Goal: Find specific page/section: Find specific page/section

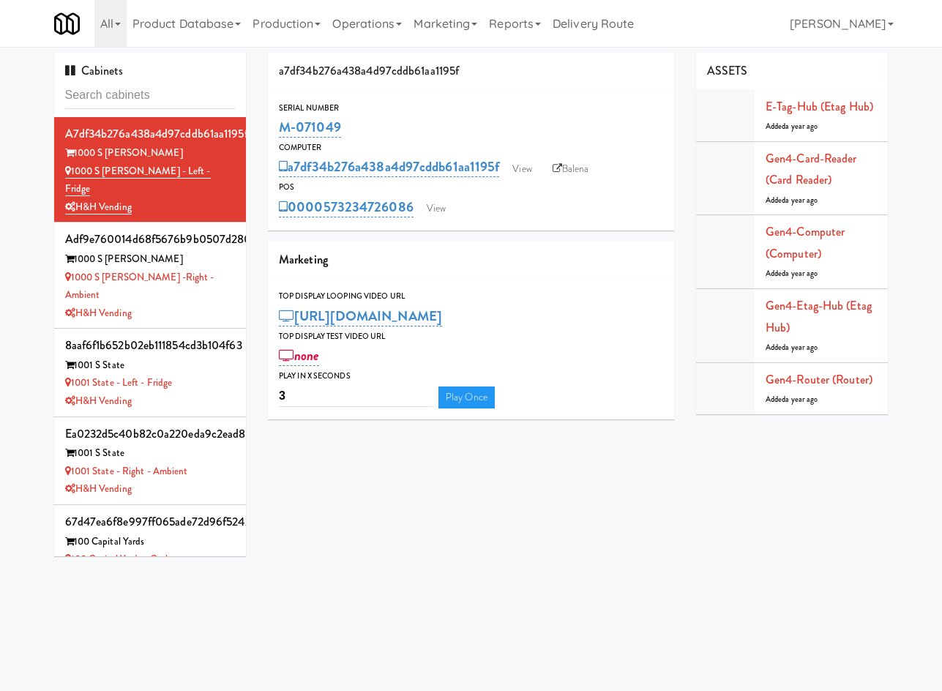
click at [610, 511] on div "Cabinets a7df34b276a438a4d97cddb61aa1195f 1000 S [PERSON_NAME] 1000 S [PERSON_N…" at bounding box center [471, 310] width 856 height 514
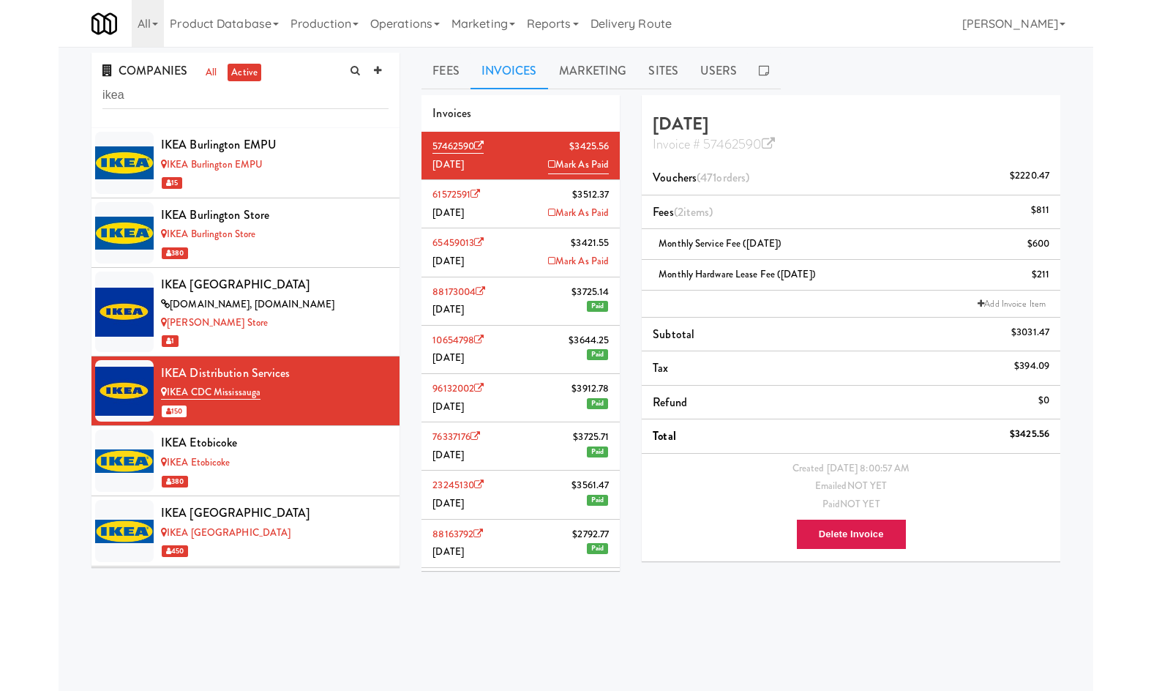
scroll to position [683, 0]
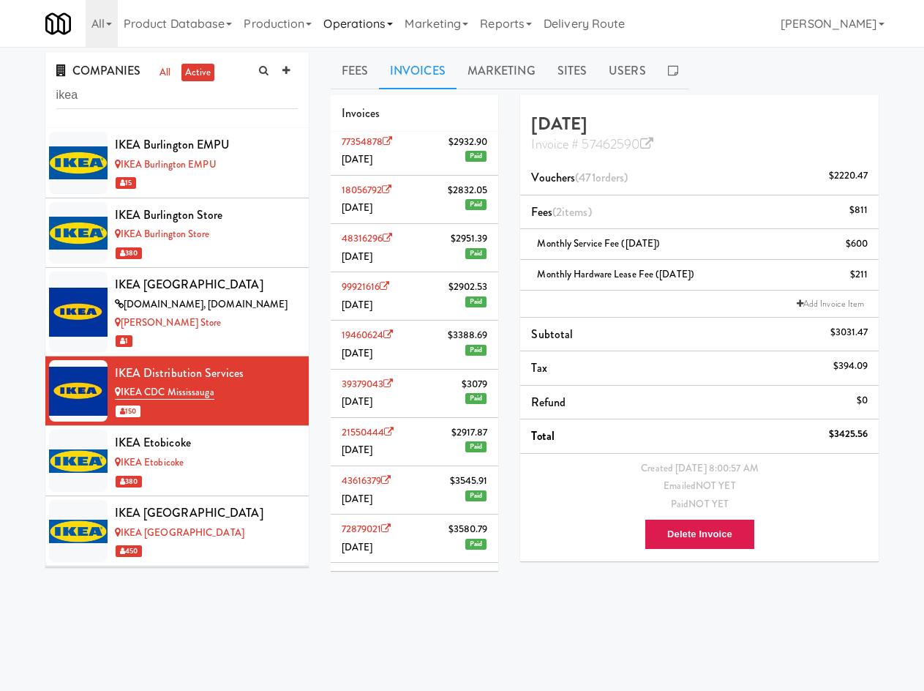
click at [348, 31] on link "Operations" at bounding box center [358, 23] width 81 height 47
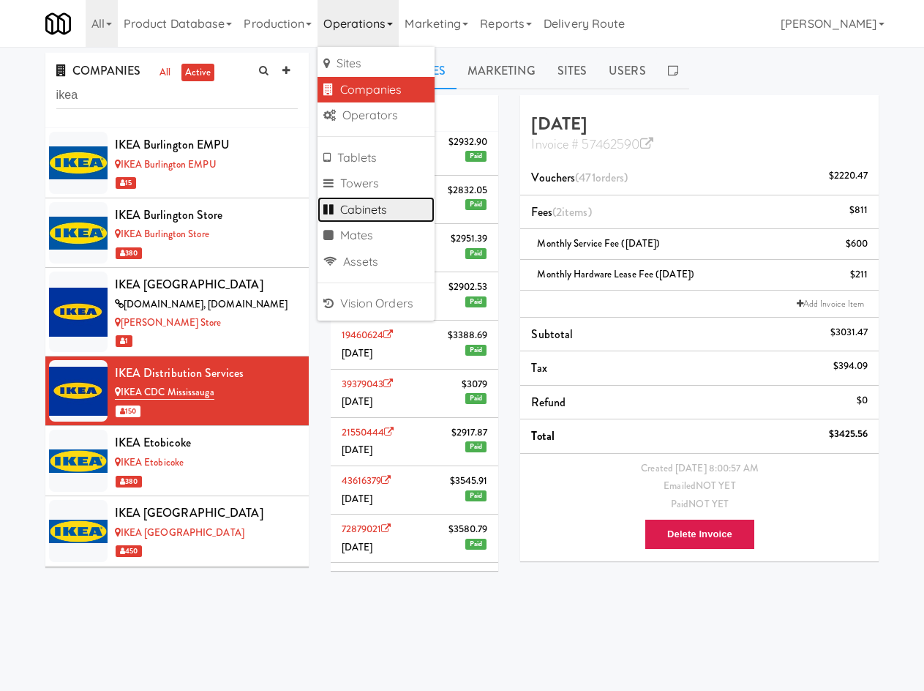
click at [391, 209] on link "Cabinets" at bounding box center [376, 210] width 117 height 26
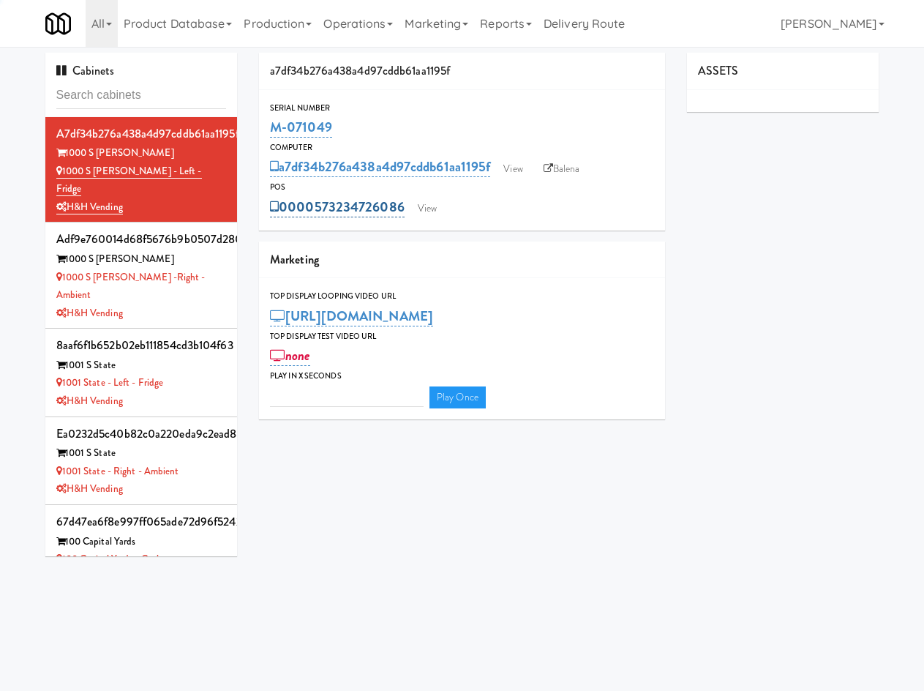
type input "3"
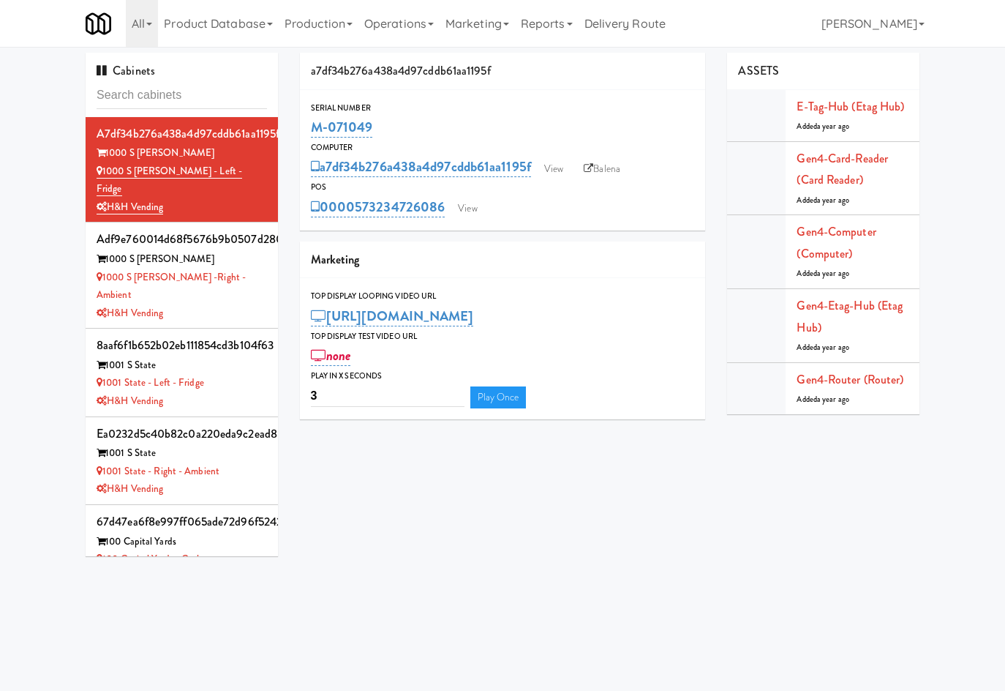
click at [803, 566] on div "Cabinets a7df34b276a438a4d97cddb61aa1195f 1000 S [PERSON_NAME] 1000 S [PERSON_N…" at bounding box center [503, 310] width 856 height 514
click at [408, 23] on link "Operations" at bounding box center [399, 23] width 81 height 47
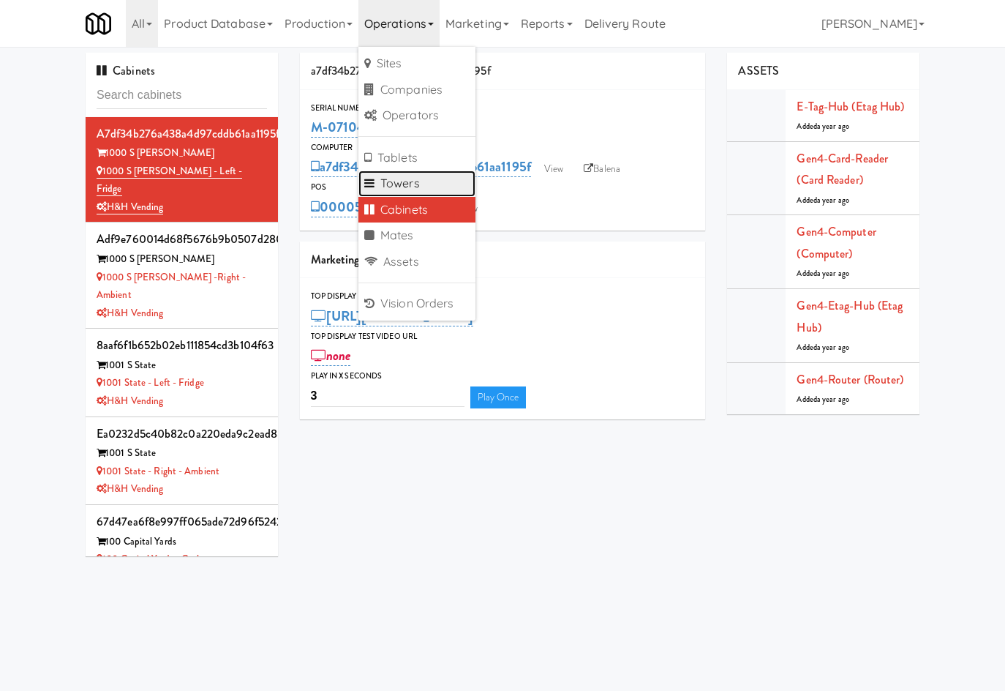
click at [424, 188] on link "Towers" at bounding box center [417, 183] width 117 height 26
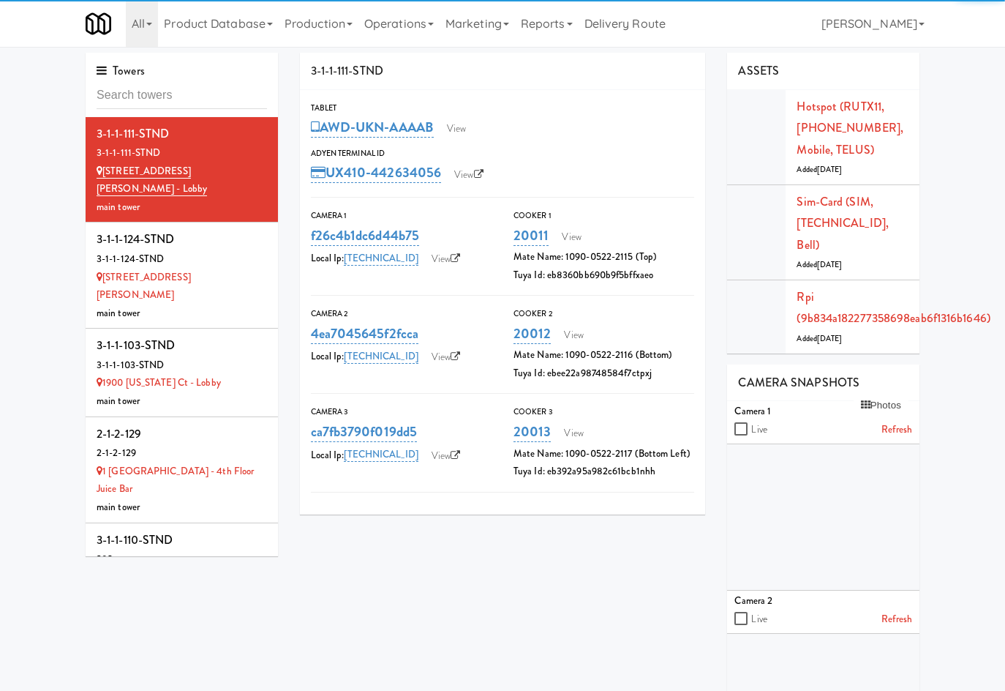
click at [198, 98] on input "text" at bounding box center [182, 95] width 170 height 27
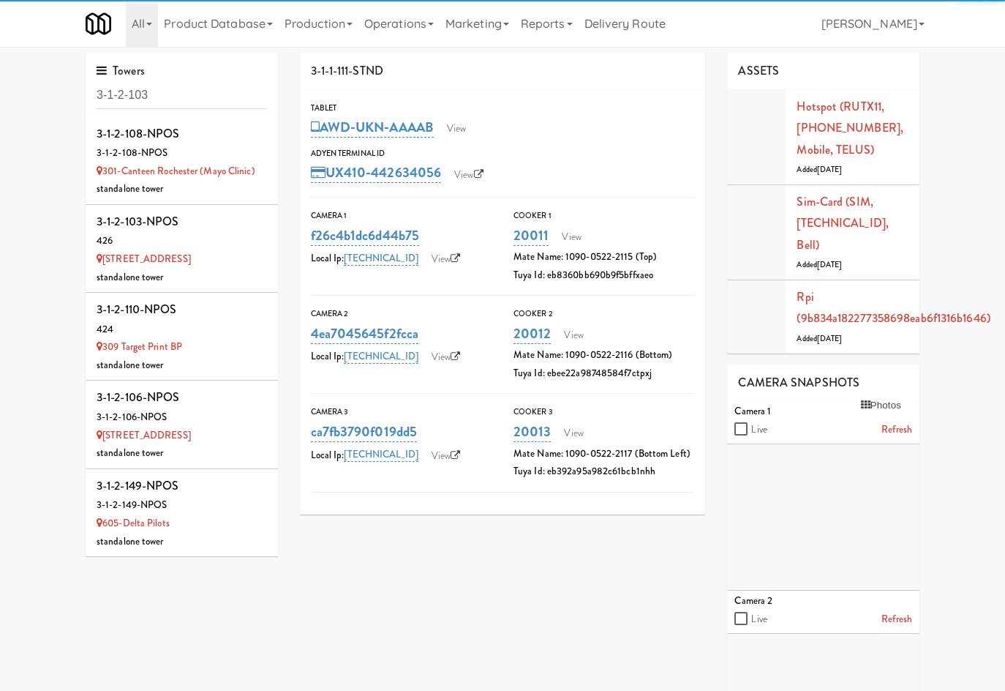
type input "3-1-2-103"
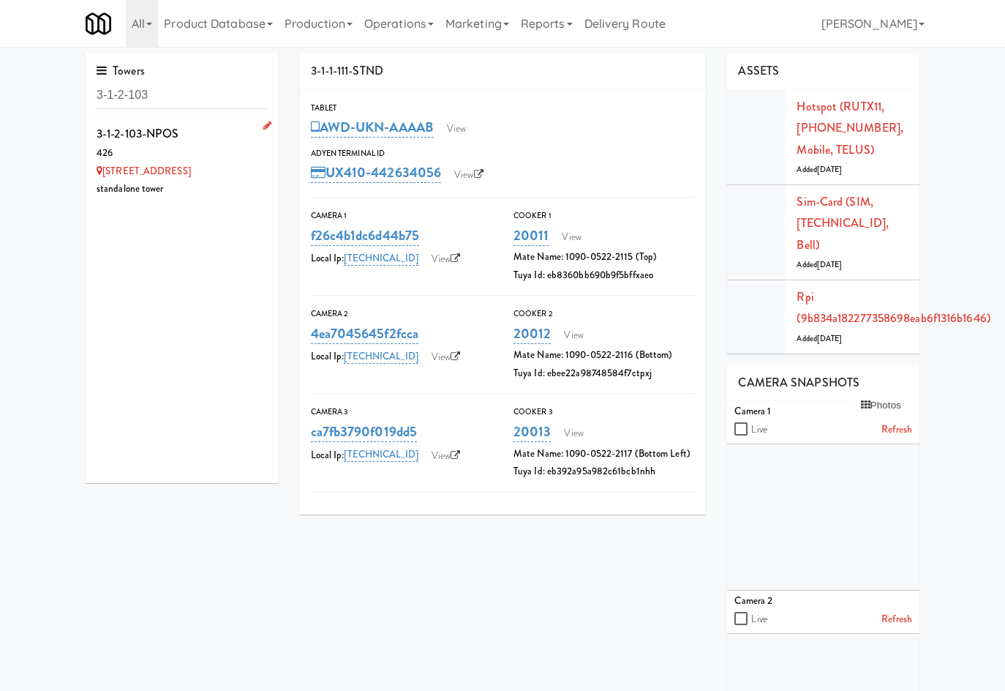
click at [217, 189] on div "standalone tower" at bounding box center [182, 189] width 170 height 18
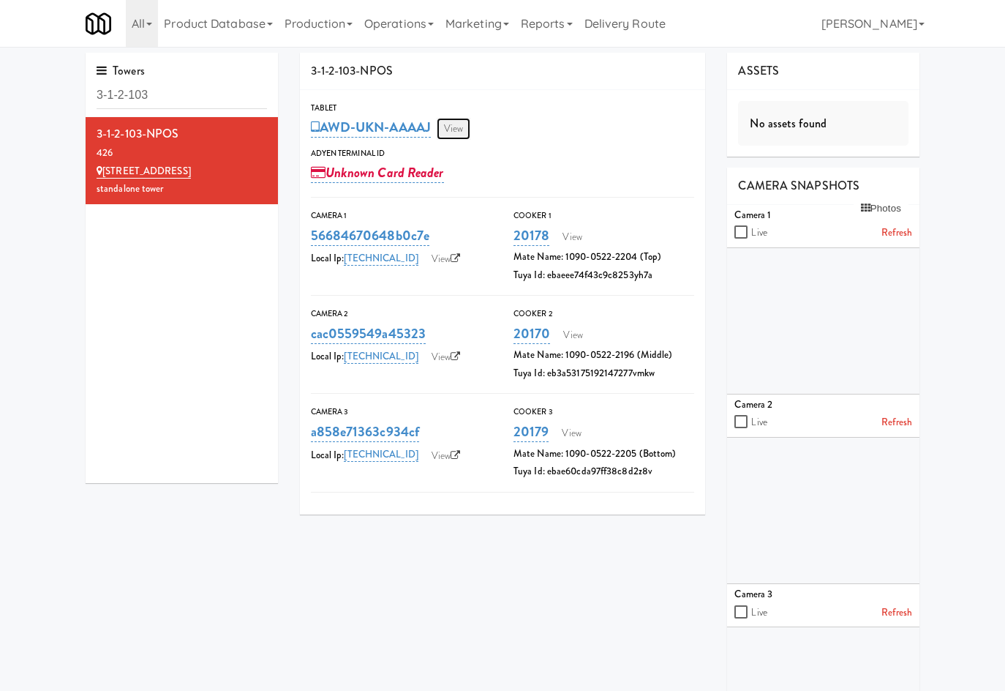
click at [462, 134] on link "View" at bounding box center [454, 129] width 34 height 22
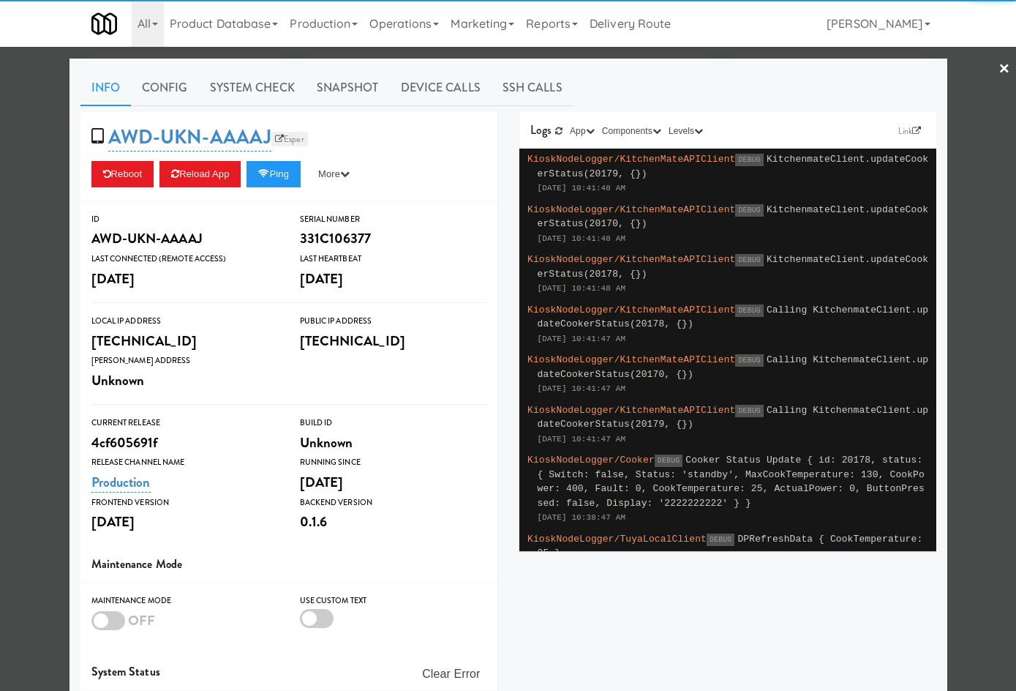
click at [291, 140] on link "Esper" at bounding box center [289, 139] width 37 height 15
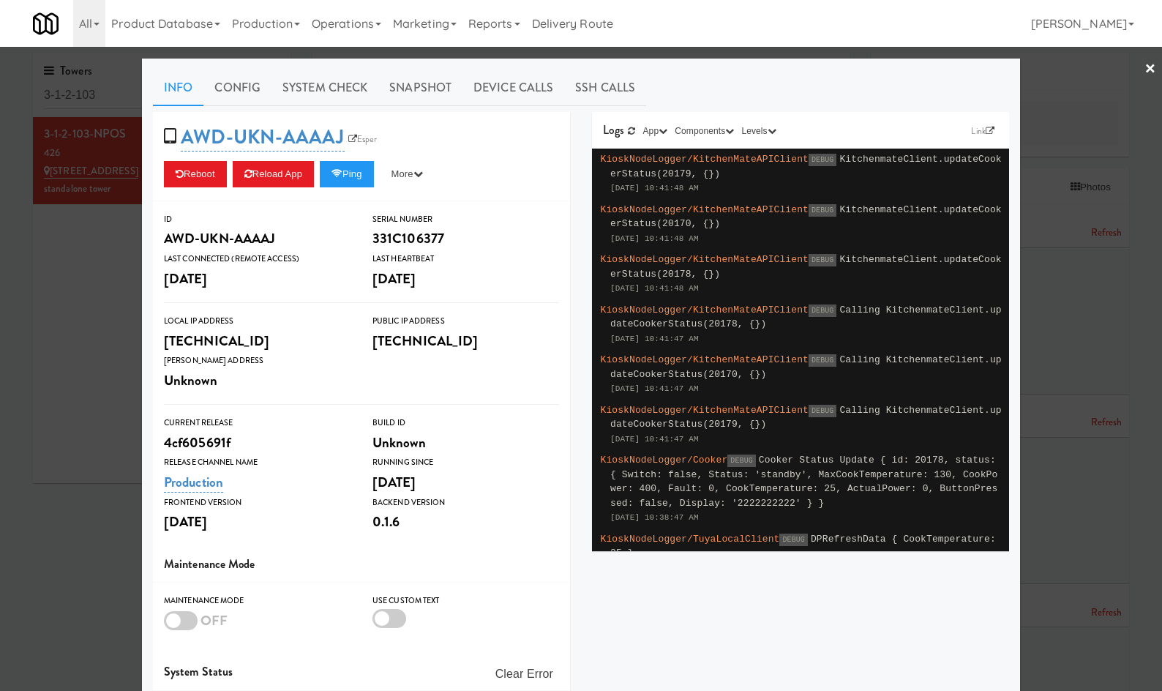
drag, startPoint x: 93, startPoint y: 301, endPoint x: 108, endPoint y: 245, distance: 57.5
click at [91, 295] on div at bounding box center [581, 345] width 1162 height 691
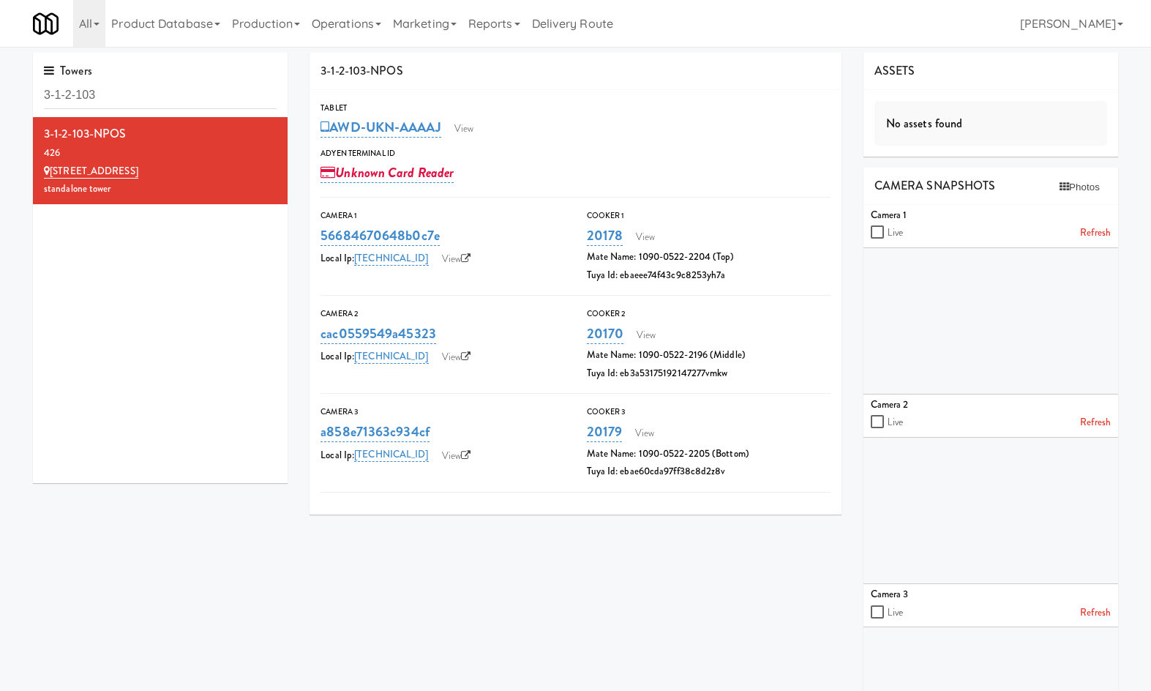
drag, startPoint x: 140, startPoint y: 126, endPoint x: 28, endPoint y: 139, distance: 112.7
click at [28, 139] on div "Towers 3-1-2-103 3-1-2-103-NPOS 426 309 Northridge Nook standalone tower" at bounding box center [160, 273] width 277 height 441
copy div "3-1-2-103-NPOS"
